Goal: Find contact information: Obtain details needed to contact an individual or organization

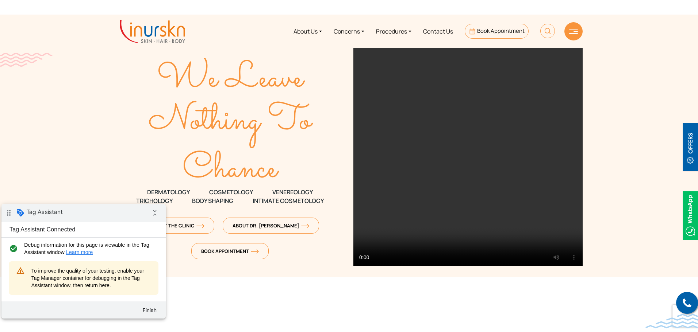
click at [100, 213] on div "drag_indicator Tag Assistant collapse_all" at bounding box center [83, 213] width 164 height 18
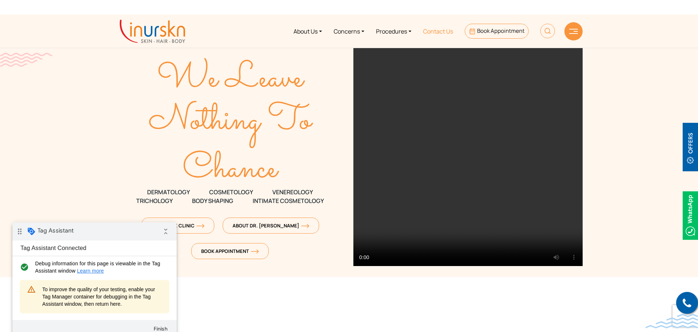
click at [430, 34] on link "Contact Us" at bounding box center [438, 31] width 42 height 27
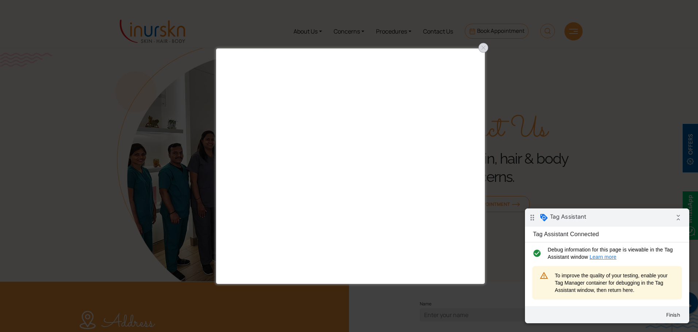
click at [480, 47] on div at bounding box center [483, 48] width 12 height 12
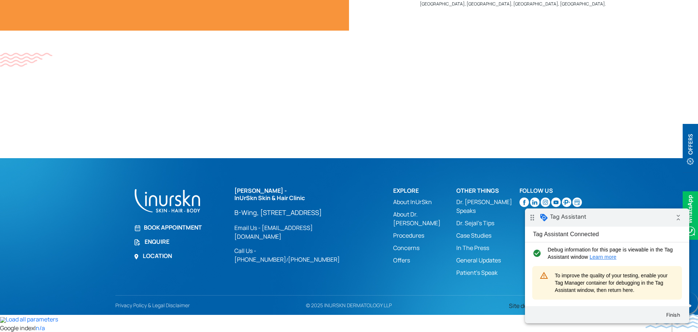
scroll to position [474, 0]
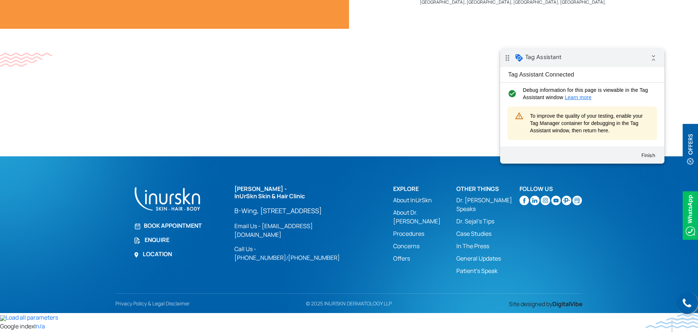
click at [598, 61] on div "drag_indicator Tag Assistant collapse_all" at bounding box center [582, 58] width 164 height 18
click at [274, 262] on link "Call Us - [PHONE_NUMBER]" at bounding box center [260, 253] width 52 height 17
click at [331, 262] on link "[PHONE_NUMBER]" at bounding box center [314, 258] width 52 height 8
click at [162, 259] on link "Location" at bounding box center [180, 254] width 92 height 9
drag, startPoint x: 597, startPoint y: 219, endPoint x: 534, endPoint y: 252, distance: 71.0
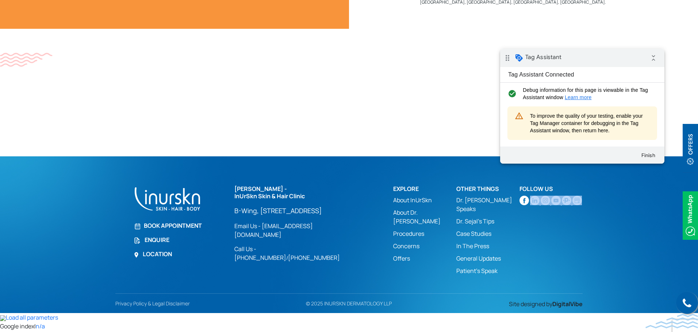
click at [534, 252] on section "Call us Book Appointment Enquire Location Dr. Sejal Saheta - InUrSkn Skin & Hai…" at bounding box center [349, 235] width 698 height 157
click at [540, 252] on div "Follow Us" at bounding box center [550, 232] width 63 height 93
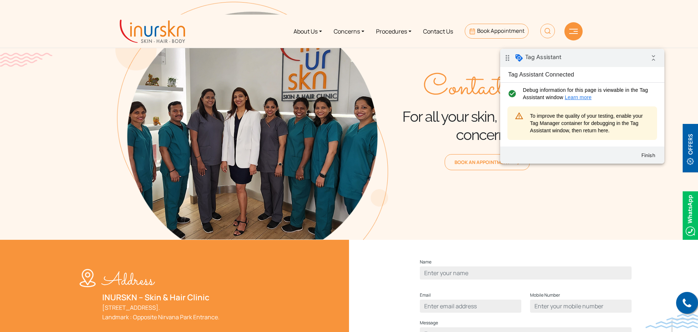
scroll to position [0, 0]
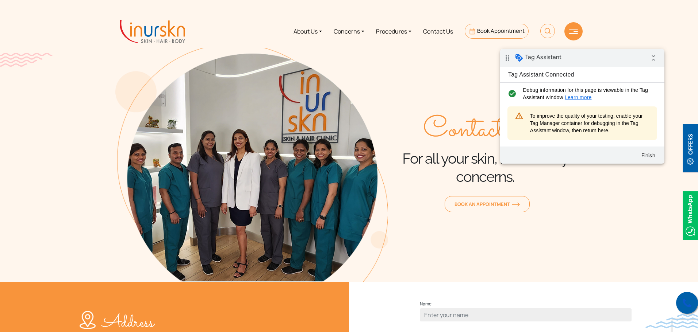
click at [679, 302] on link at bounding box center [687, 303] width 22 height 22
click at [299, 25] on link "About Us" at bounding box center [307, 31] width 40 height 27
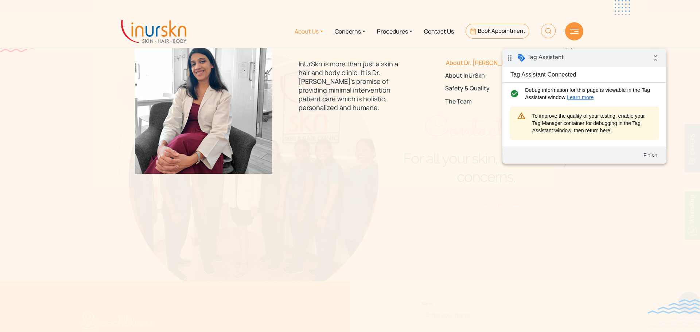
click at [460, 65] on link "About Dr. [PERSON_NAME]" at bounding box center [496, 62] width 103 height 7
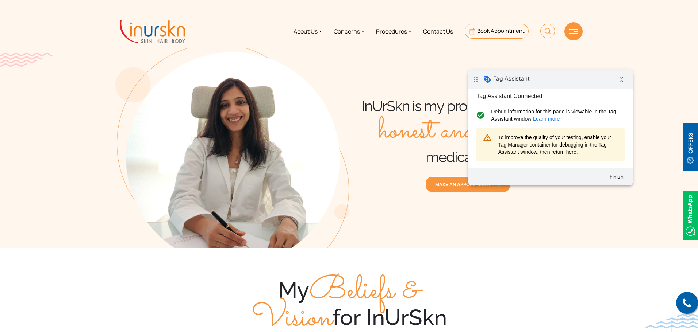
click at [550, 282] on div "My Beliefs & Vision for InUrSkn" at bounding box center [348, 304] width 467 height 55
click at [687, 307] on icon at bounding box center [686, 303] width 9 height 11
click at [677, 297] on link at bounding box center [687, 303] width 22 height 22
click at [143, 33] on img at bounding box center [152, 31] width 65 height 23
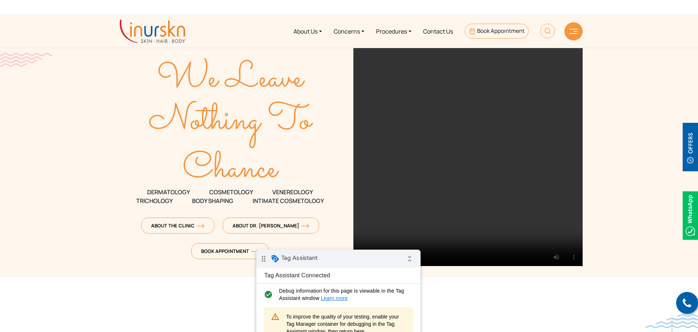
click at [366, 262] on div "drag_indicator Tag Assistant collapse_all" at bounding box center [338, 259] width 164 height 18
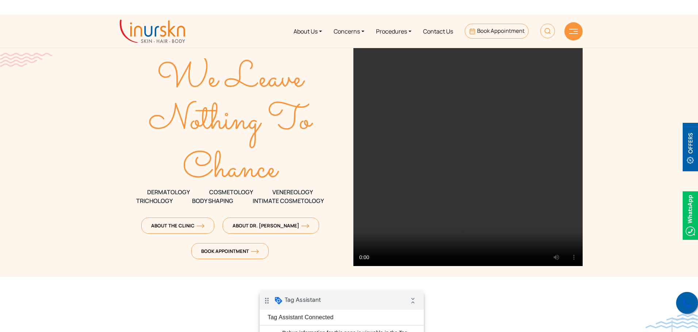
click at [685, 304] on icon at bounding box center [686, 303] width 9 height 11
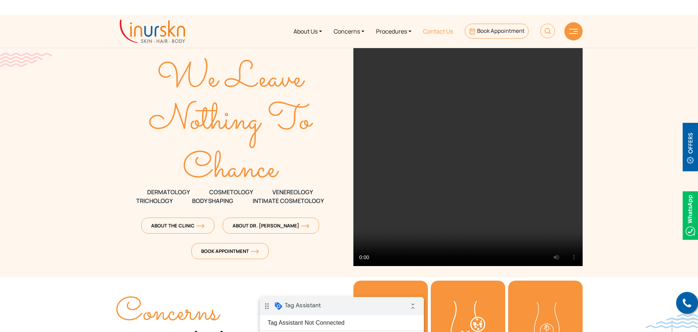
click at [442, 32] on link "Contact Us" at bounding box center [438, 31] width 42 height 27
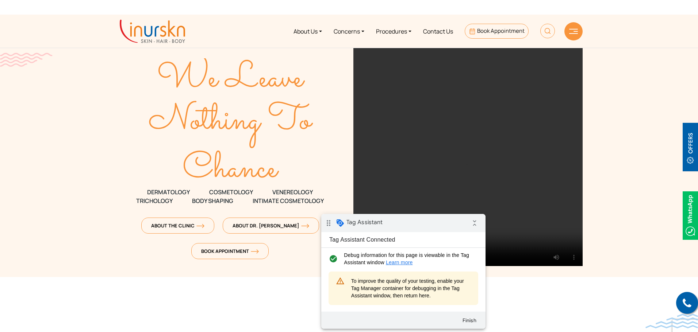
click at [429, 221] on div "drag_indicator Tag Assistant collapse_all" at bounding box center [403, 223] width 164 height 18
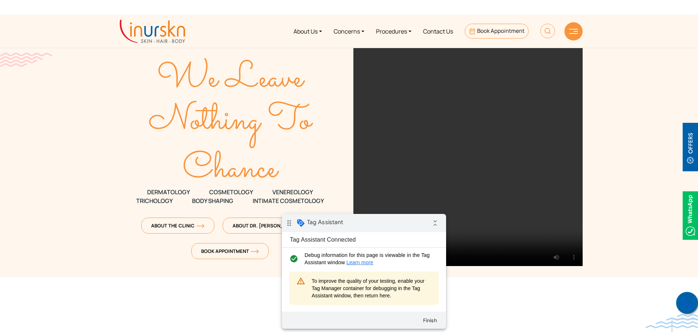
click at [680, 304] on link at bounding box center [687, 303] width 22 height 22
click at [685, 299] on icon at bounding box center [686, 303] width 9 height 11
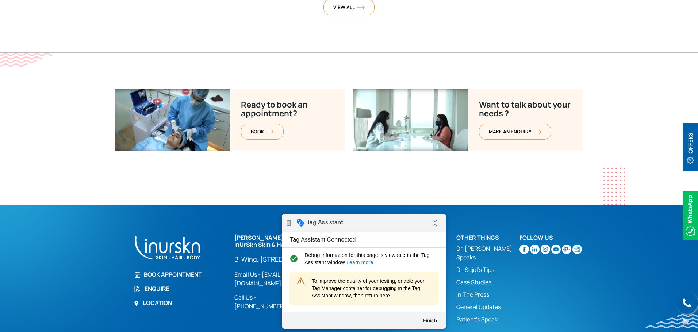
scroll to position [2910, 0]
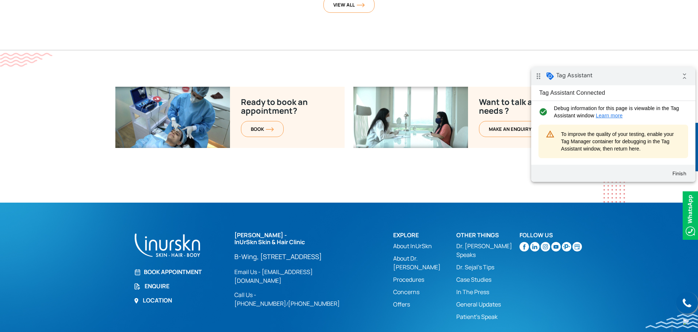
click at [636, 72] on div "drag_indicator Tag Assistant collapse_all" at bounding box center [613, 76] width 164 height 18
click at [281, 291] on link "Call Us - [PHONE_NUMBER]" at bounding box center [260, 299] width 52 height 17
click at [690, 296] on link at bounding box center [687, 303] width 22 height 22
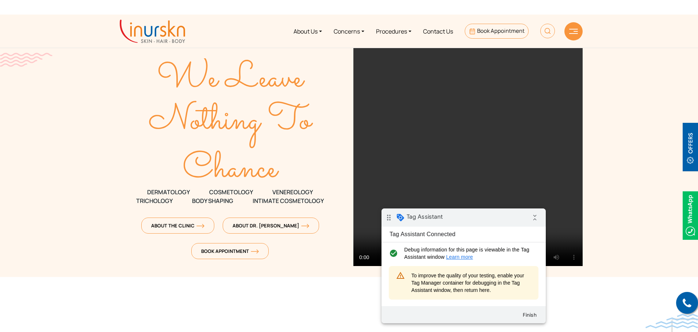
drag, startPoint x: 490, startPoint y: 220, endPoint x: 513, endPoint y: 230, distance: 24.3
click at [490, 220] on div "drag_indicator Tag Assistant collapse_all" at bounding box center [463, 218] width 164 height 18
click at [689, 294] on link at bounding box center [687, 303] width 22 height 22
click at [527, 316] on button "Finish" at bounding box center [529, 315] width 26 height 13
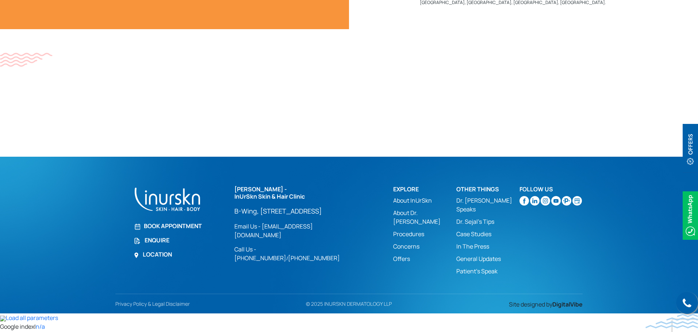
scroll to position [474, 0]
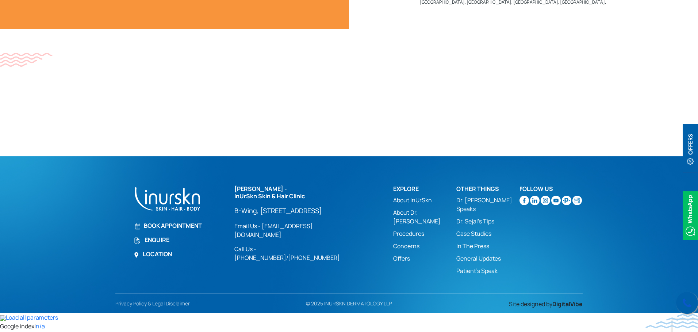
click at [689, 298] on icon at bounding box center [686, 303] width 9 height 11
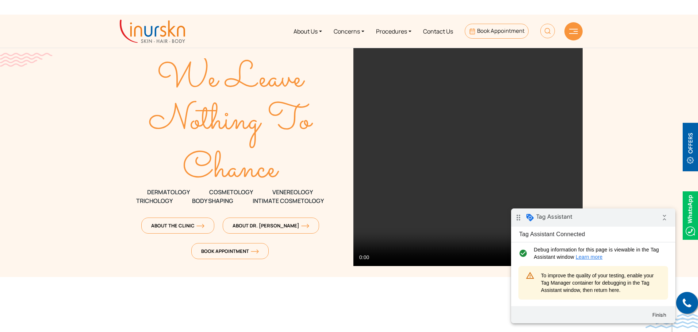
drag, startPoint x: 575, startPoint y: 218, endPoint x: 593, endPoint y: 220, distance: 17.6
click at [575, 218] on div "drag_indicator Tag Assistant collapse_all" at bounding box center [593, 218] width 164 height 18
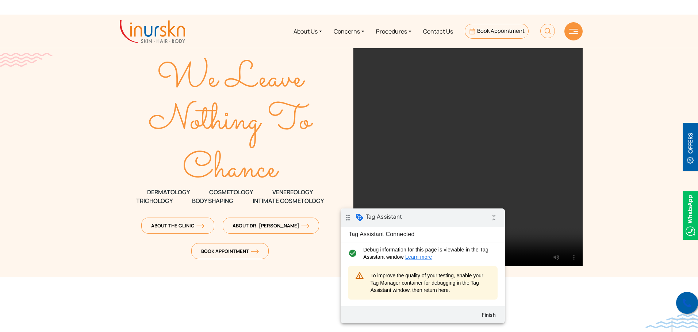
click at [690, 297] on link at bounding box center [687, 303] width 22 height 22
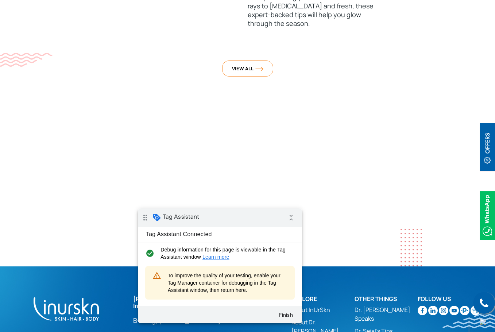
scroll to position [2910, 0]
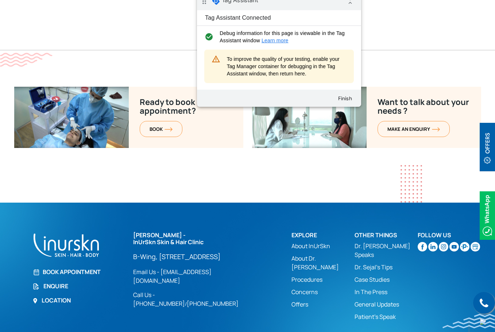
click at [325, 0] on div "drag_indicator Tag Assistant collapse_all" at bounding box center [279, 1] width 164 height 18
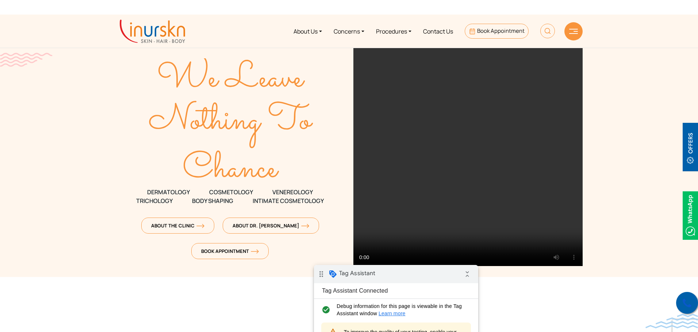
click at [688, 304] on icon at bounding box center [686, 303] width 9 height 11
click at [694, 206] on img at bounding box center [689, 216] width 15 height 49
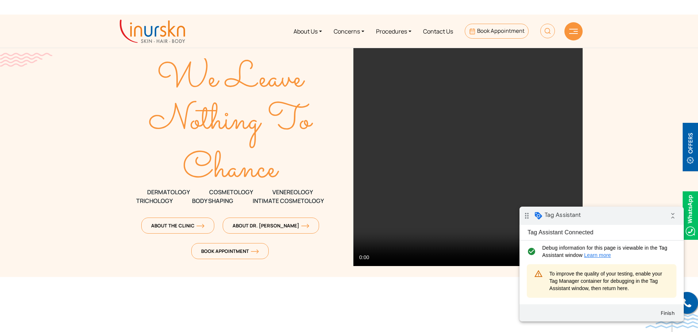
click at [610, 218] on div "drag_indicator Tag Assistant collapse_all" at bounding box center [601, 216] width 164 height 18
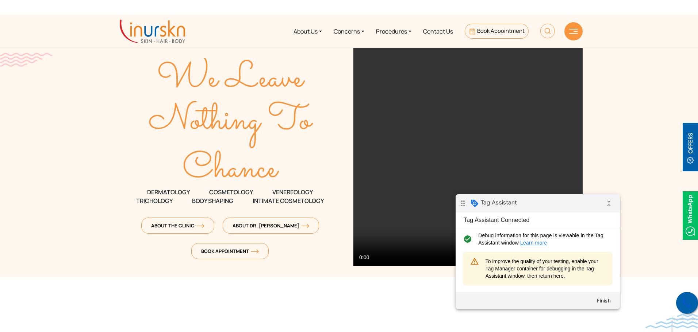
click at [686, 297] on link at bounding box center [687, 303] width 22 height 22
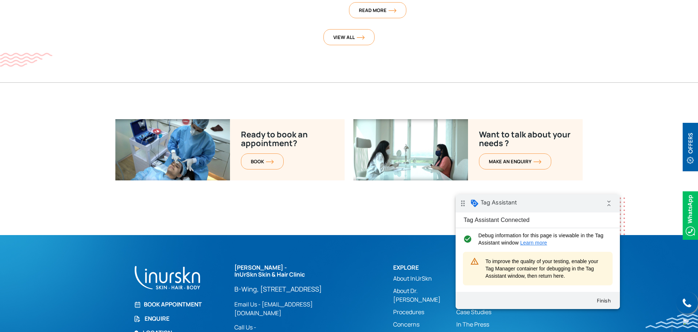
scroll to position [2910, 0]
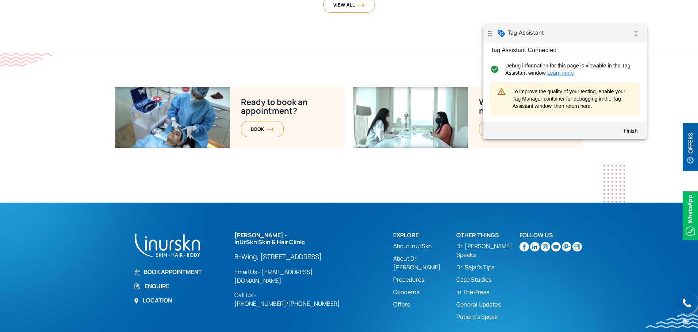
click at [583, 32] on div "drag_indicator Tag Assistant collapse_all" at bounding box center [564, 33] width 164 height 18
click at [276, 291] on link "Call Us - [PHONE_NUMBER]" at bounding box center [260, 299] width 52 height 17
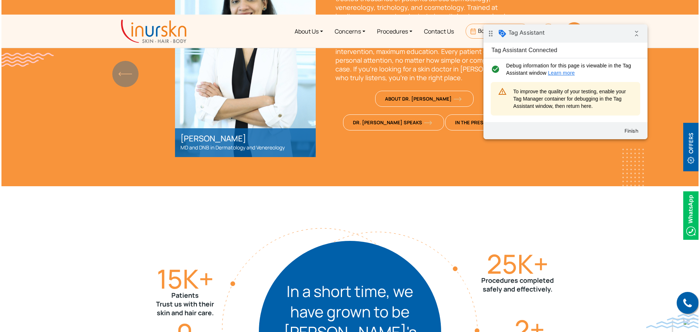
scroll to position [0, 0]
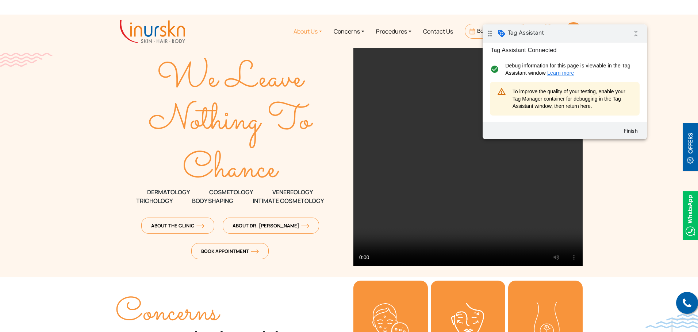
click at [302, 29] on link "About Us" at bounding box center [307, 31] width 40 height 27
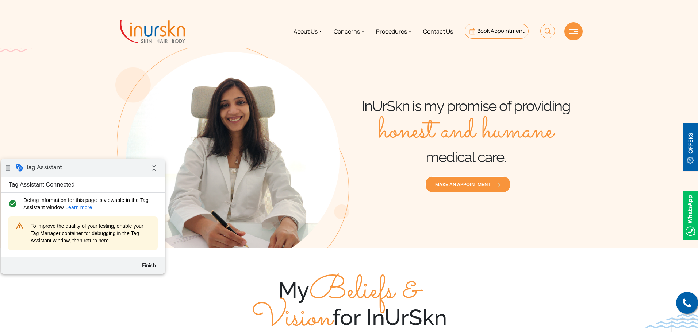
click at [122, 168] on div "drag_indicator Tag Assistant collapse_all" at bounding box center [83, 168] width 164 height 18
click at [688, 302] on icon at bounding box center [686, 303] width 9 height 11
click at [691, 216] on img at bounding box center [689, 216] width 15 height 49
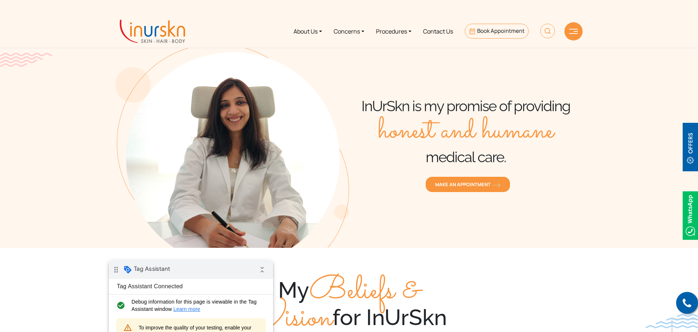
click at [217, 270] on div "drag_indicator Tag Assistant collapse_all" at bounding box center [191, 270] width 164 height 18
click at [454, 176] on div "MAKE AN APPOINTMENT" at bounding box center [465, 182] width 233 height 26
click at [475, 187] on span "MAKE AN APPOINTMENT" at bounding box center [467, 184] width 65 height 7
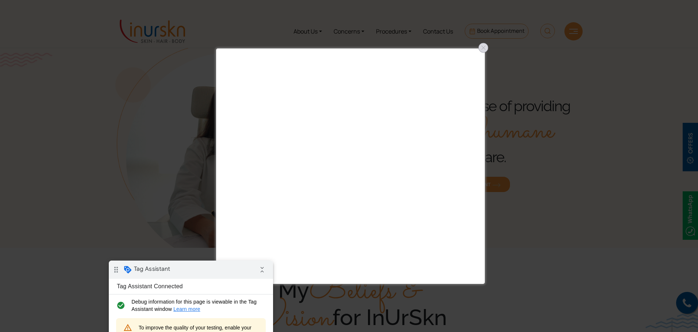
click at [479, 50] on div at bounding box center [483, 48] width 12 height 12
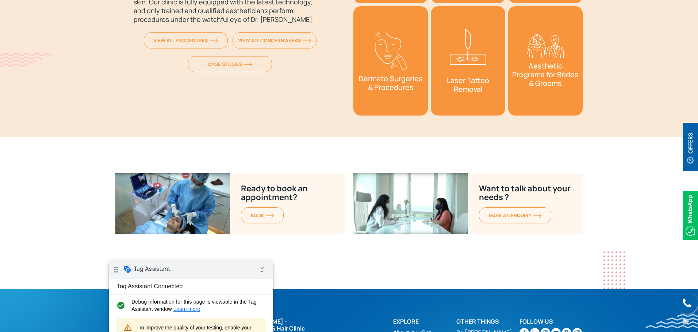
scroll to position [2864, 0]
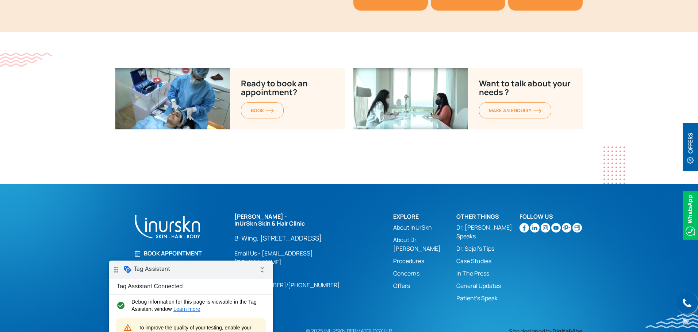
click at [320, 283] on link "[PHONE_NUMBER]" at bounding box center [314, 285] width 52 height 8
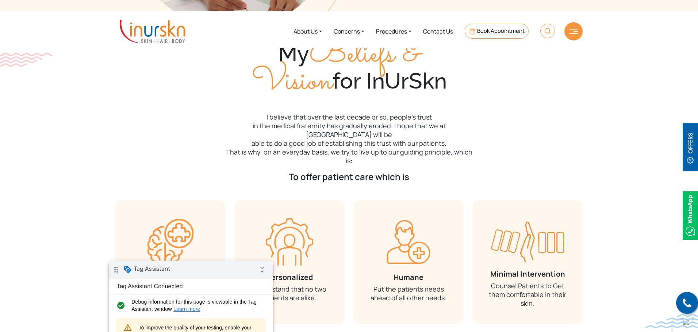
scroll to position [0, 0]
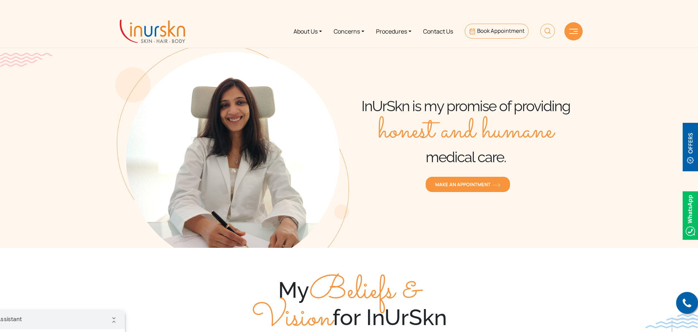
click at [77, 320] on div "drag_indicator Tag Assistant collapse_all" at bounding box center [43, 320] width 164 height 18
